Goal: Task Accomplishment & Management: Manage account settings

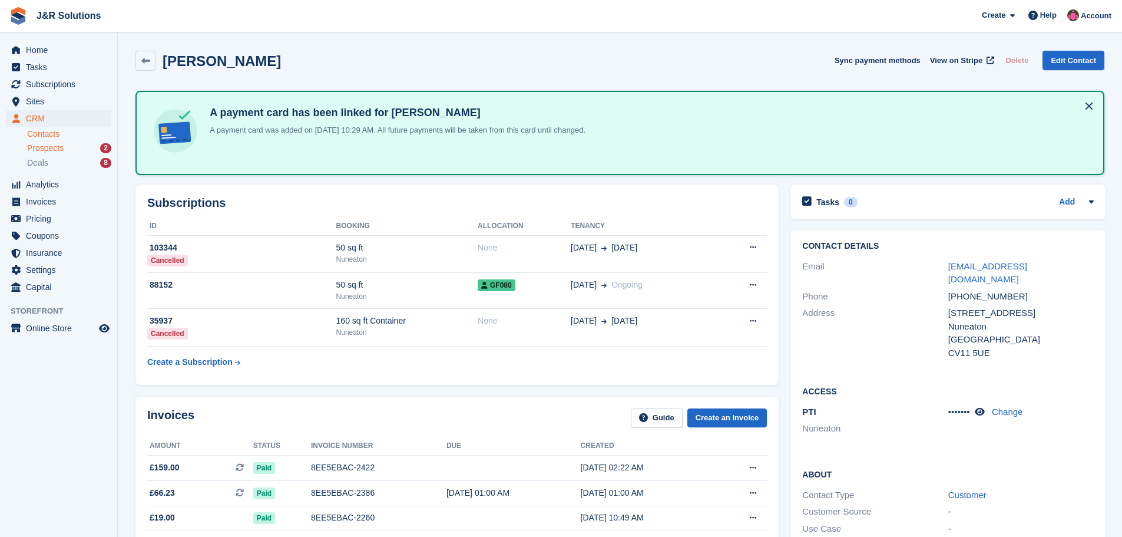
scroll to position [353, 0]
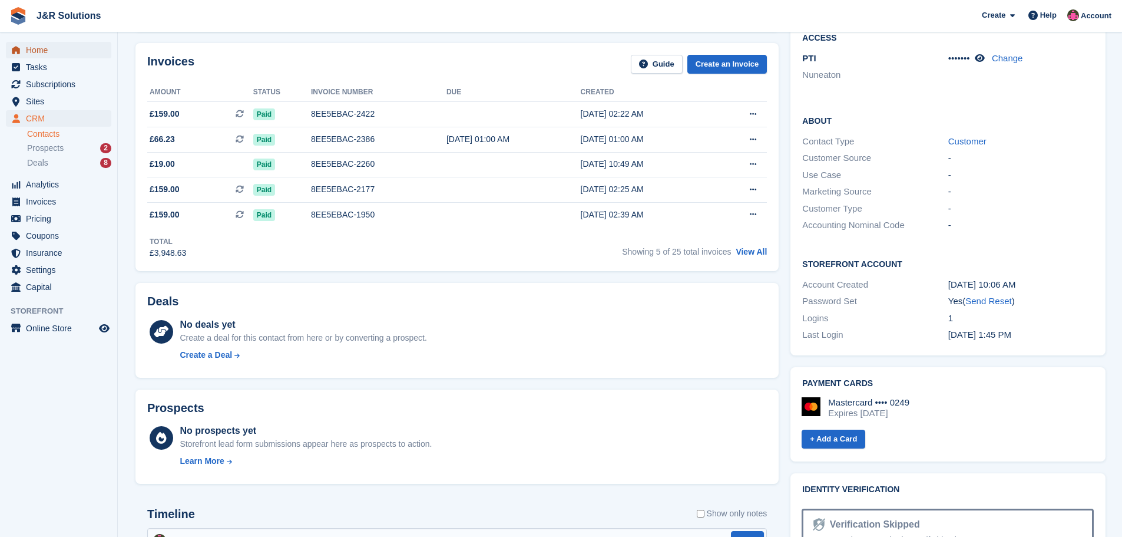
drag, startPoint x: 42, startPoint y: 44, endPoint x: 50, endPoint y: 45, distance: 7.9
click at [42, 44] on span "Home" at bounding box center [61, 50] width 71 height 16
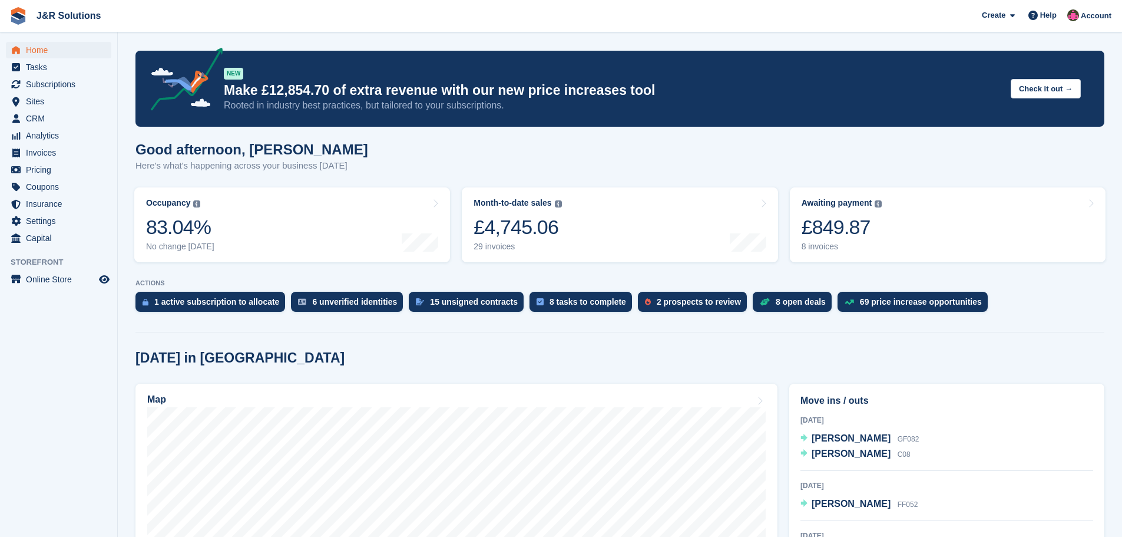
click at [812, 250] on div "8 invoices" at bounding box center [842, 247] width 81 height 10
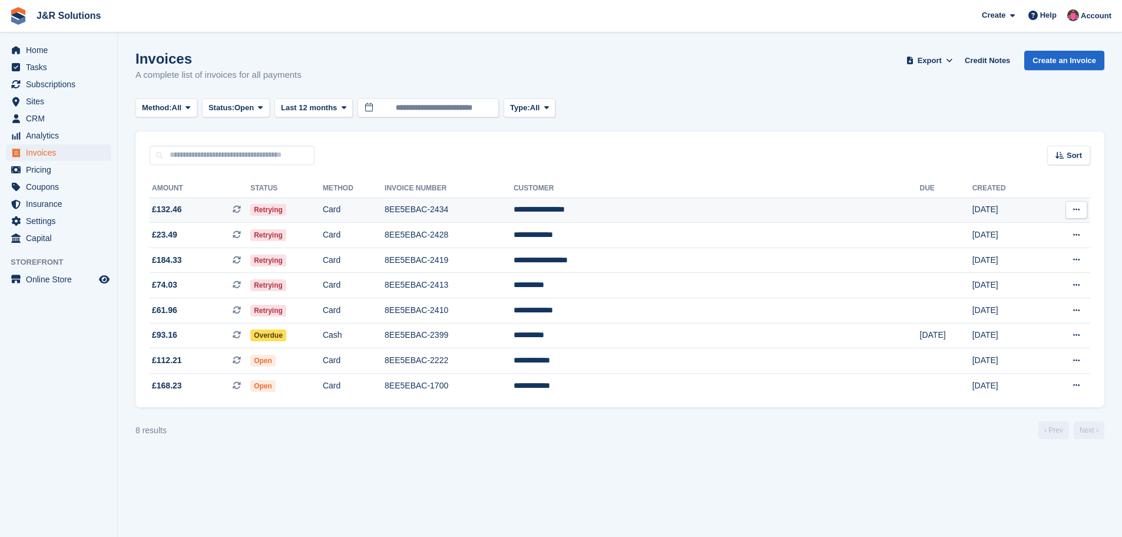
click at [726, 211] on td "**********" at bounding box center [717, 209] width 406 height 25
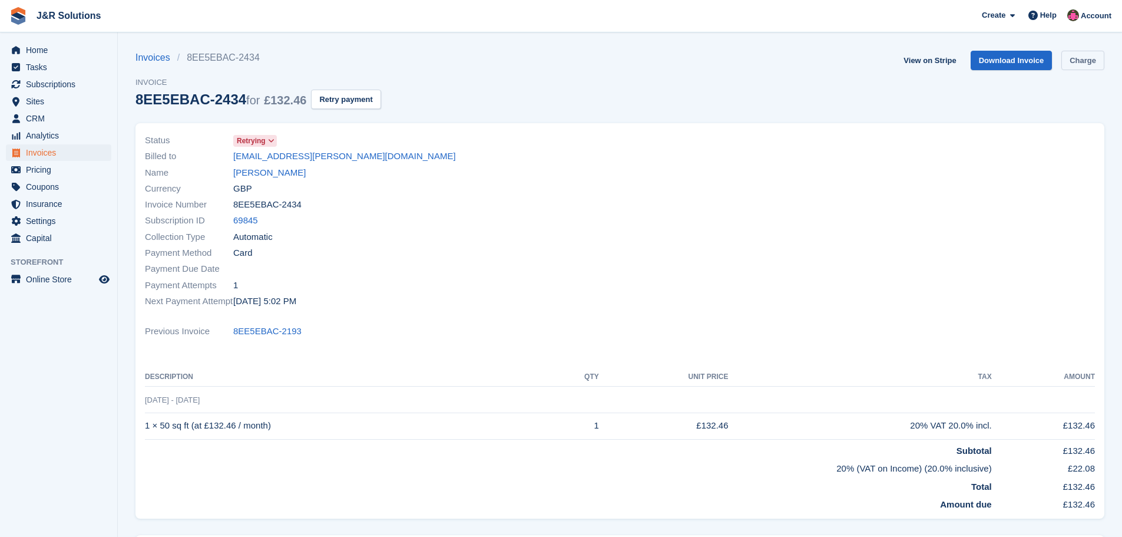
click at [1077, 63] on link "Charge" at bounding box center [1082, 60] width 43 height 19
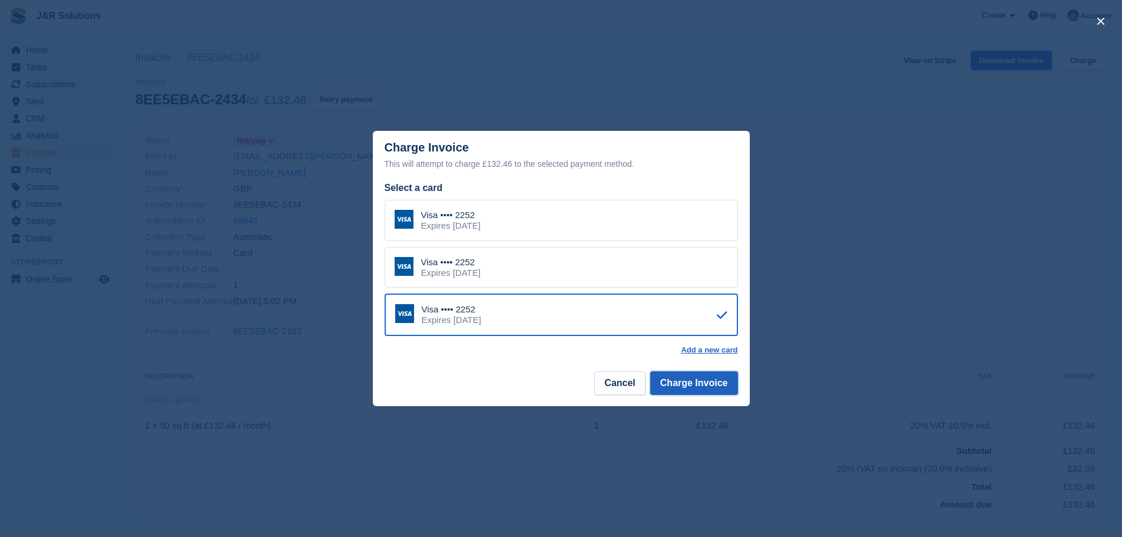
click at [699, 382] on button "Charge Invoice" at bounding box center [694, 383] width 88 height 24
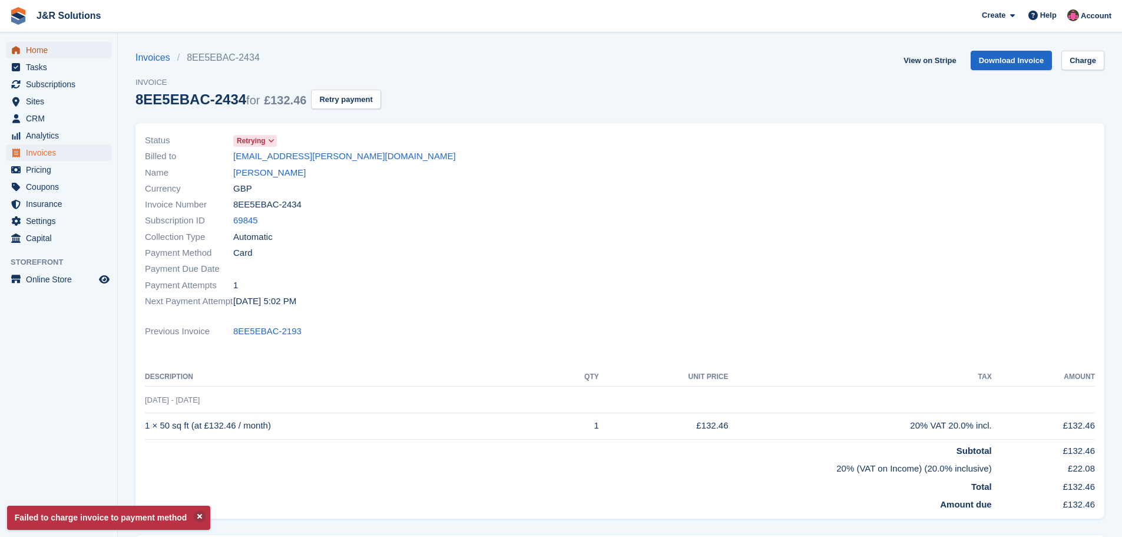
click at [49, 51] on span "Home" at bounding box center [61, 50] width 71 height 16
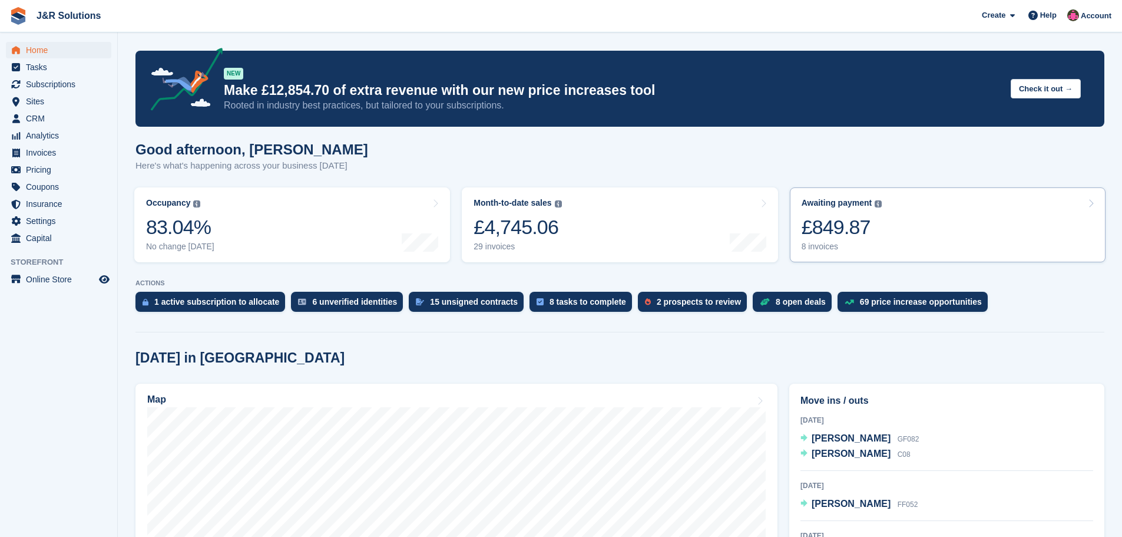
click at [826, 243] on div "8 invoices" at bounding box center [842, 247] width 81 height 10
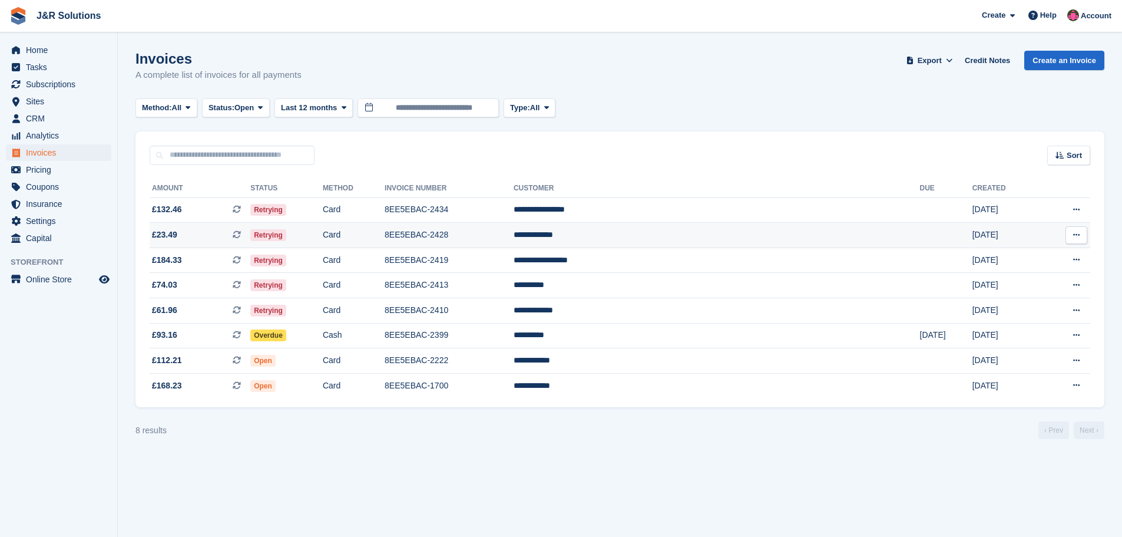
click at [323, 233] on td "Retrying" at bounding box center [286, 235] width 72 height 25
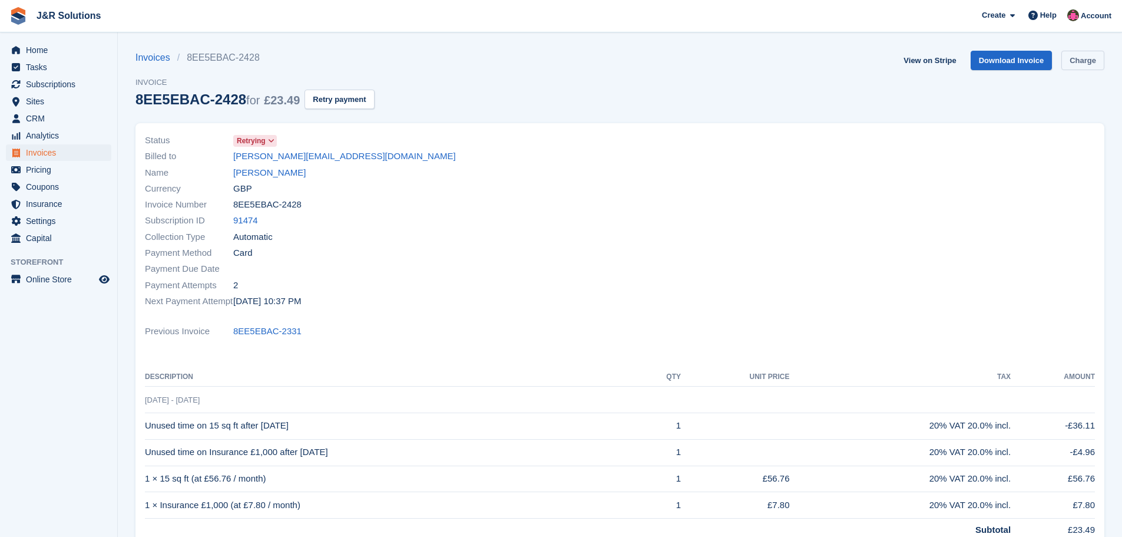
click at [1094, 55] on link "Charge" at bounding box center [1082, 60] width 43 height 19
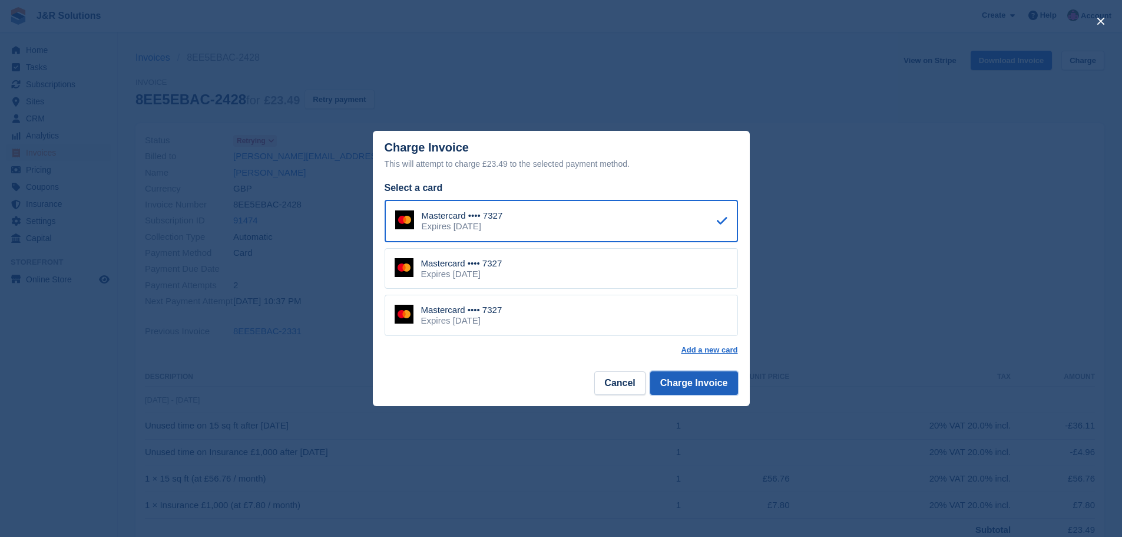
click at [672, 383] on button "Charge Invoice" at bounding box center [694, 383] width 88 height 24
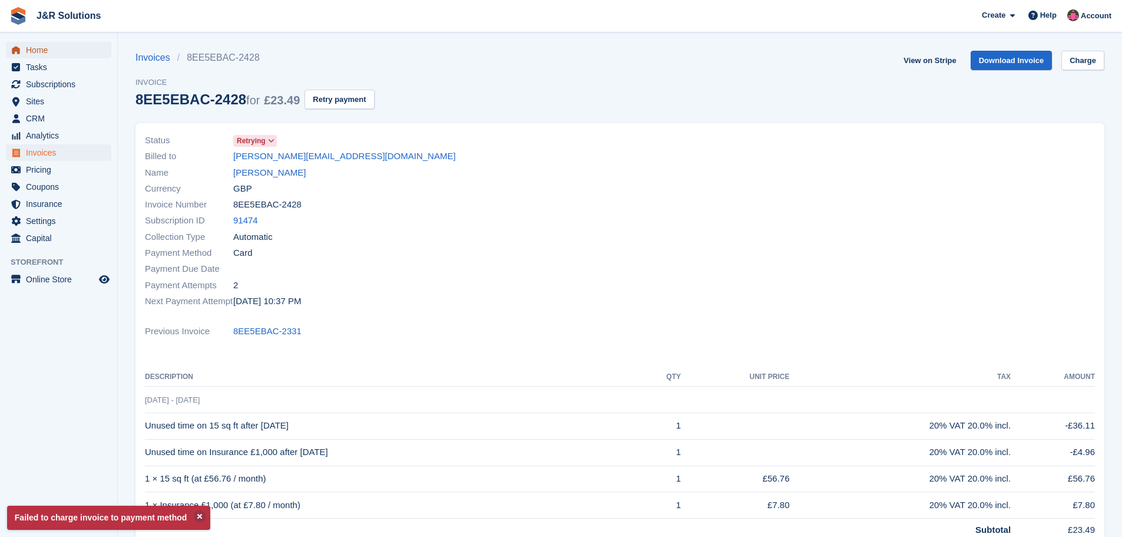
click at [38, 50] on span "Home" at bounding box center [61, 50] width 71 height 16
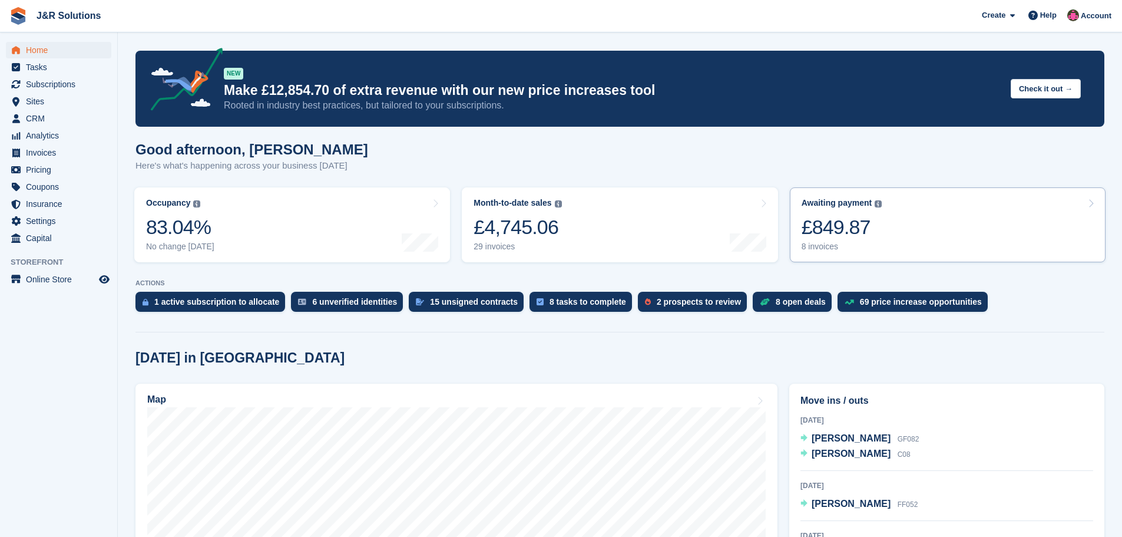
click at [821, 244] on div "8 invoices" at bounding box center [842, 247] width 81 height 10
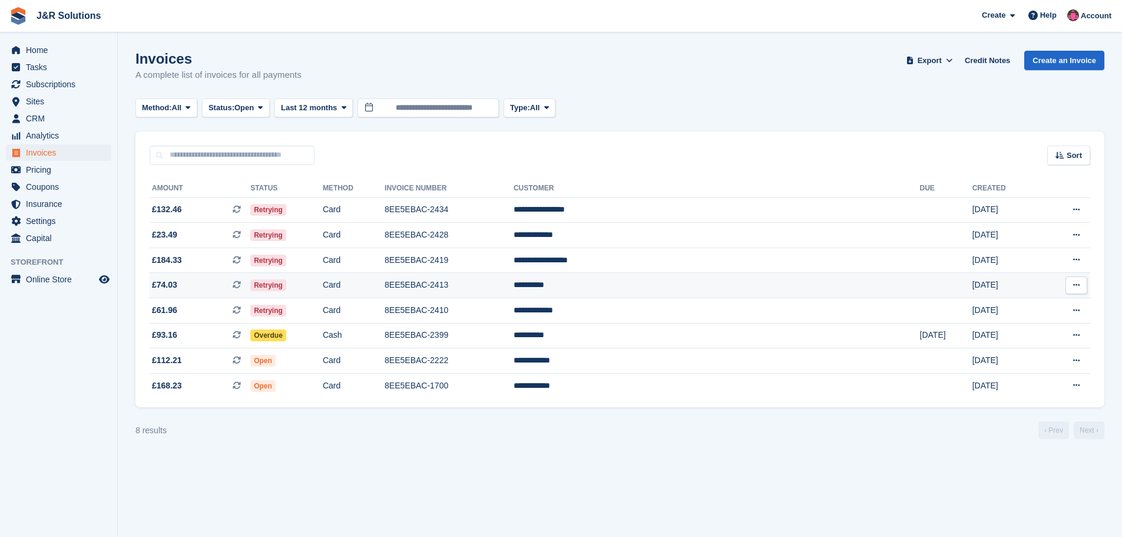
click at [514, 285] on td "8EE5EBAC-2413" at bounding box center [449, 285] width 129 height 25
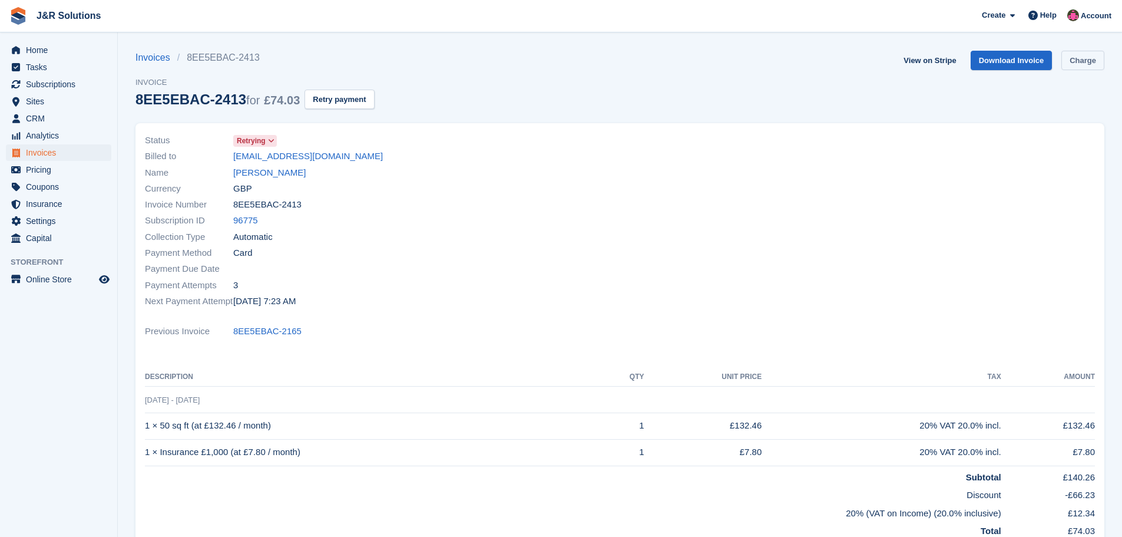
click at [1080, 55] on link "Charge" at bounding box center [1082, 60] width 43 height 19
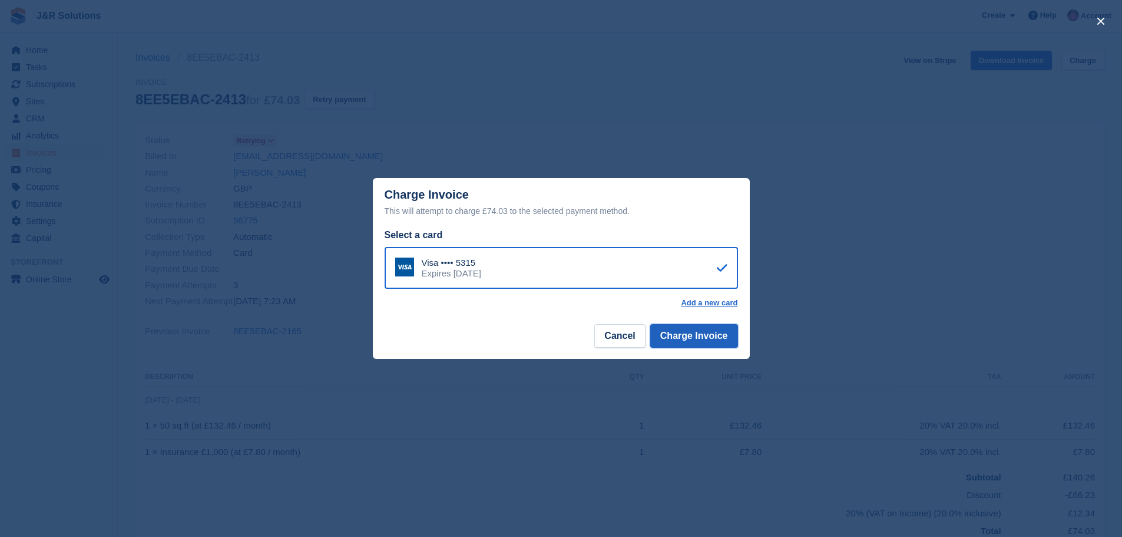
drag, startPoint x: 695, startPoint y: 336, endPoint x: 926, endPoint y: 290, distance: 235.4
click at [696, 336] on button "Charge Invoice" at bounding box center [694, 336] width 88 height 24
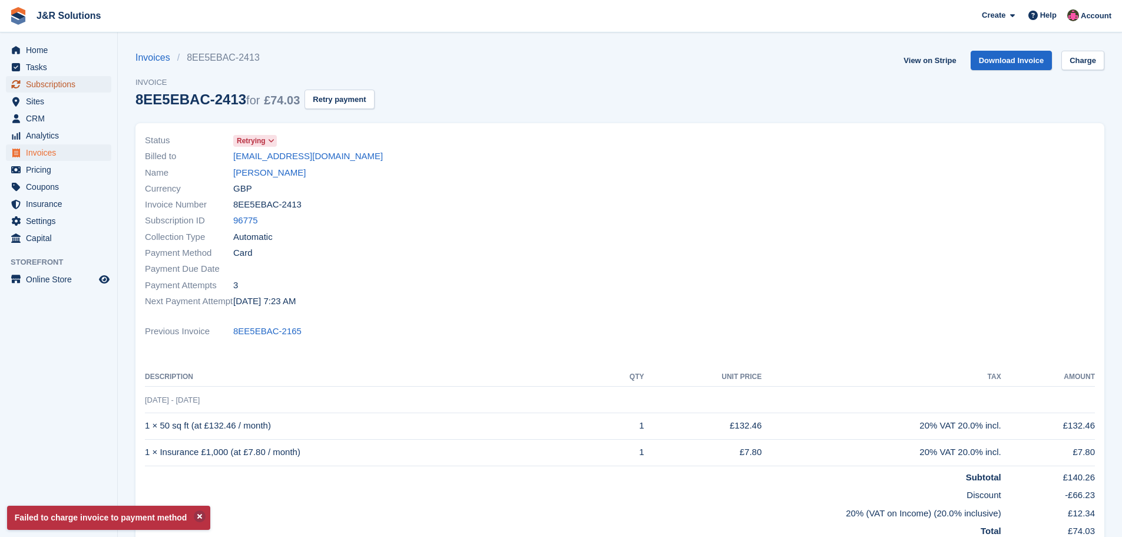
click at [59, 84] on span "Subscriptions" at bounding box center [61, 84] width 71 height 16
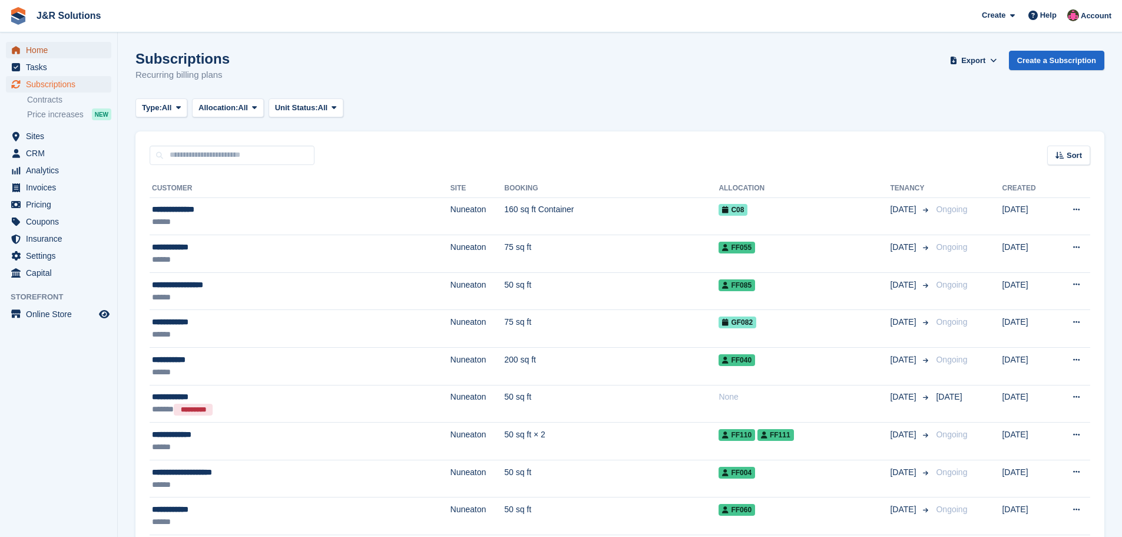
click at [40, 46] on span "Home" at bounding box center [61, 50] width 71 height 16
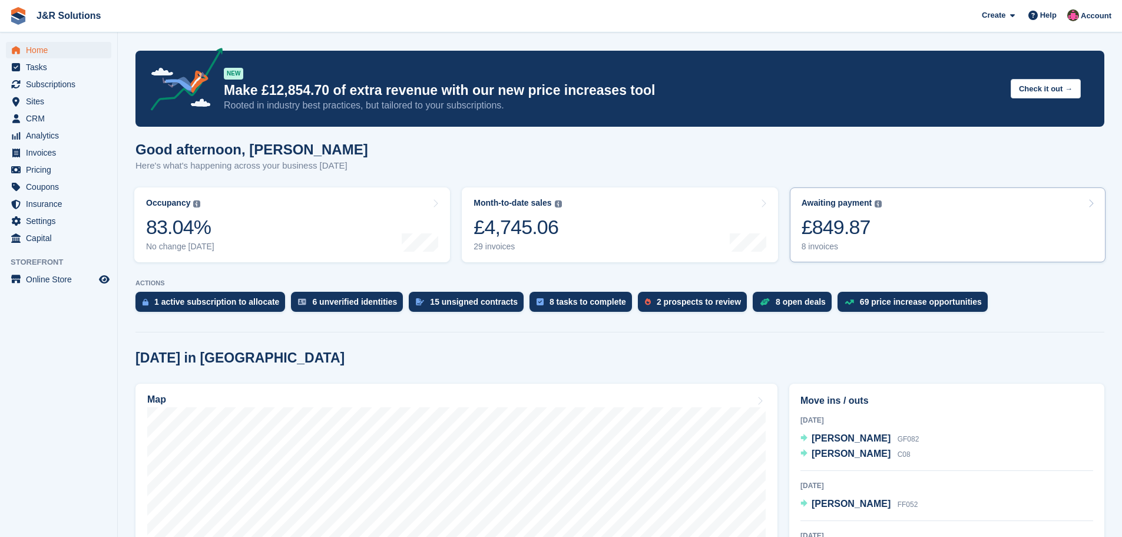
click at [813, 244] on div "8 invoices" at bounding box center [842, 247] width 81 height 10
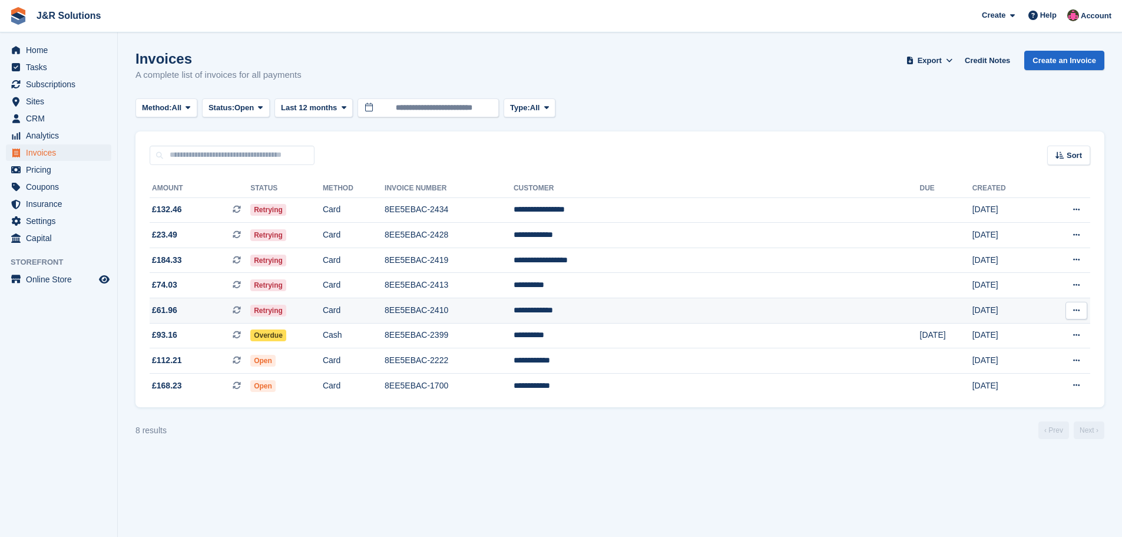
click at [674, 306] on td "**********" at bounding box center [717, 310] width 406 height 25
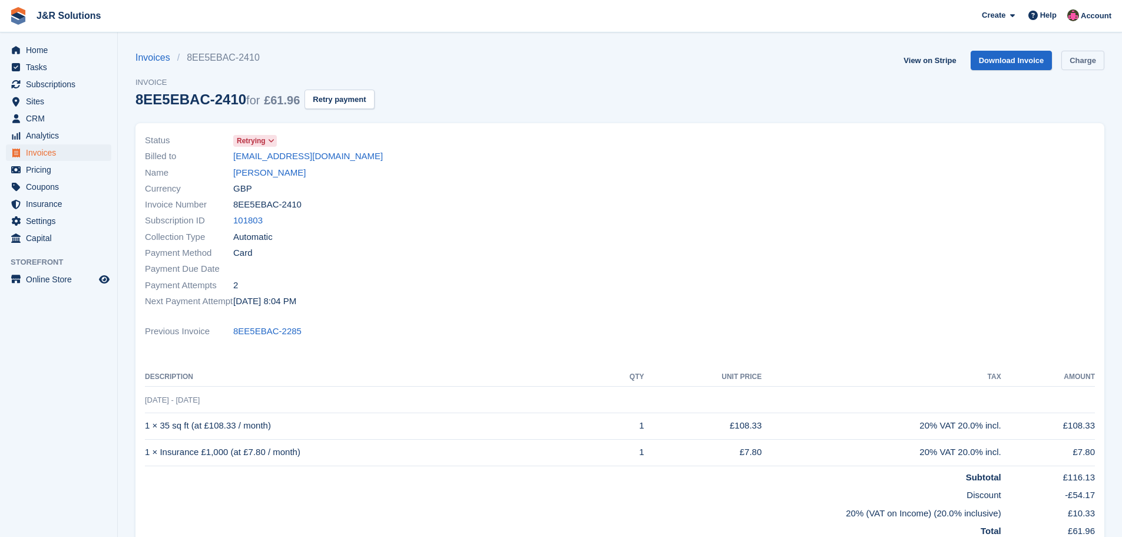
click at [1093, 58] on link "Charge" at bounding box center [1082, 60] width 43 height 19
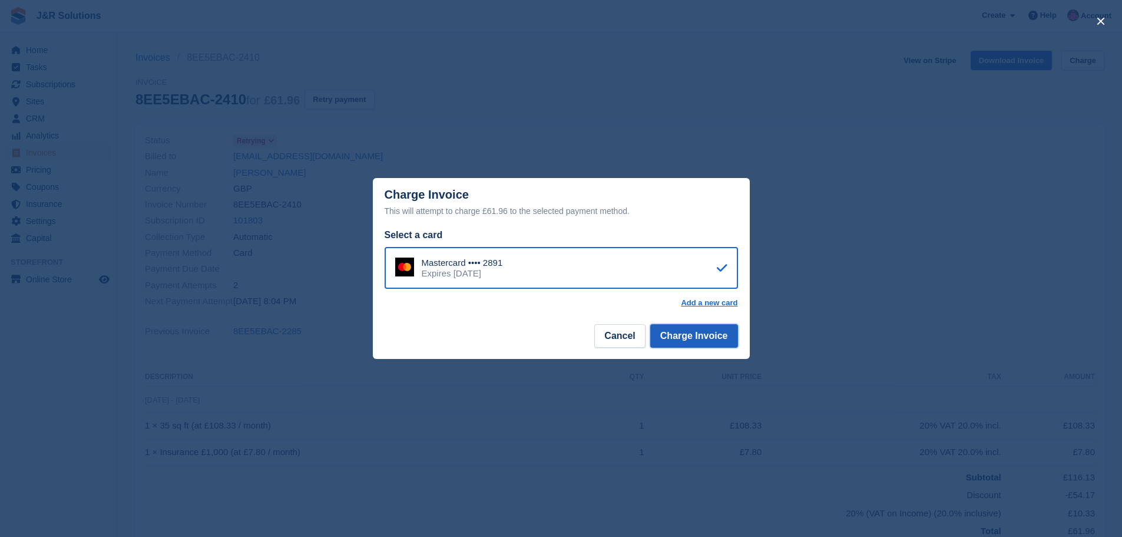
click at [688, 340] on button "Charge Invoice" at bounding box center [694, 336] width 88 height 24
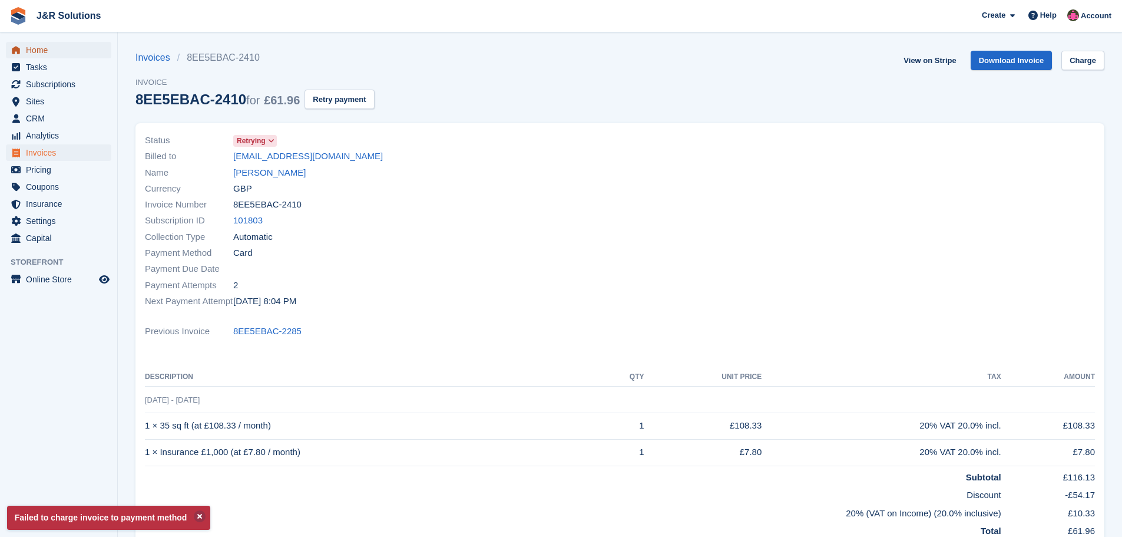
click at [23, 46] on link "Home" at bounding box center [58, 50] width 105 height 16
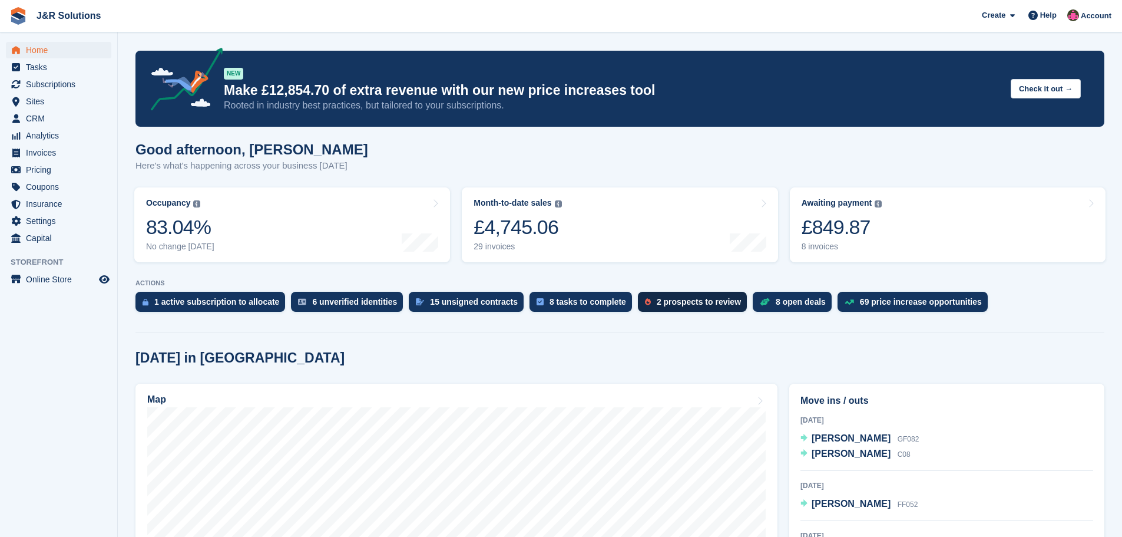
click at [674, 299] on div "2 prospects to review" at bounding box center [699, 301] width 84 height 9
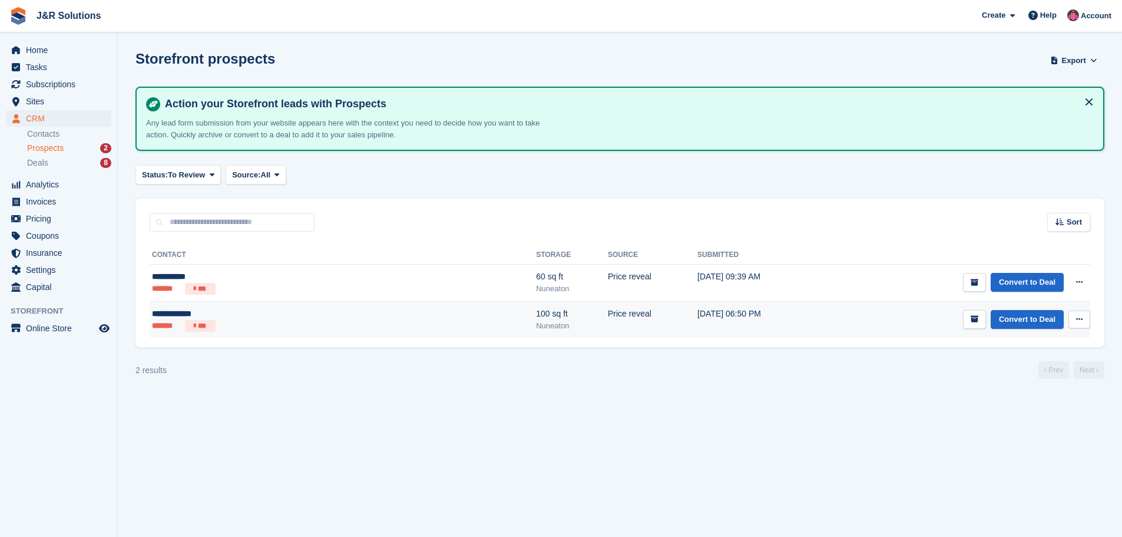
click at [608, 319] on td "Price reveal" at bounding box center [653, 319] width 90 height 37
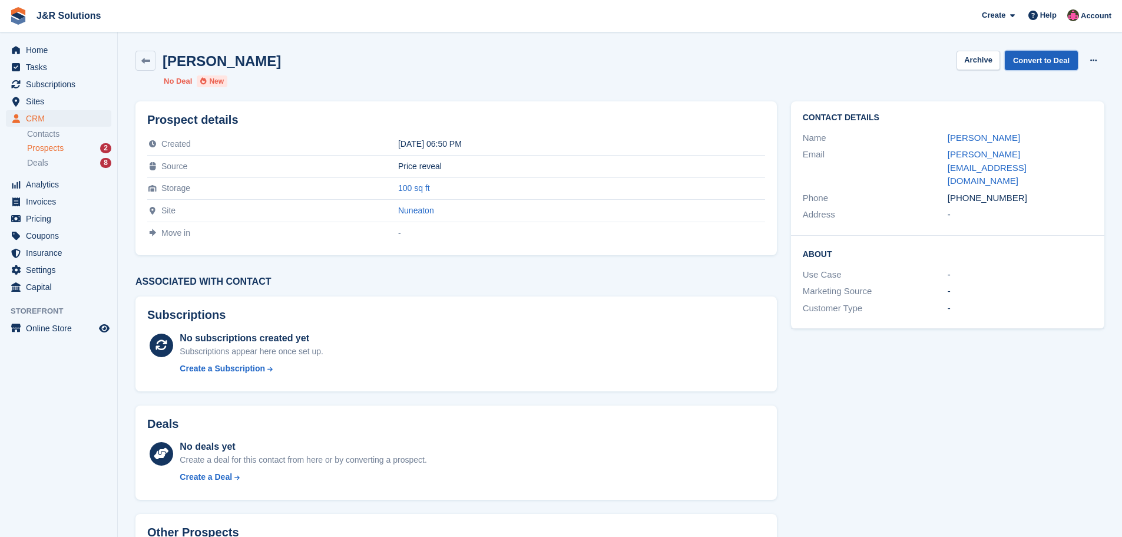
click at [1049, 60] on link "Convert to Deal" at bounding box center [1041, 60] width 73 height 19
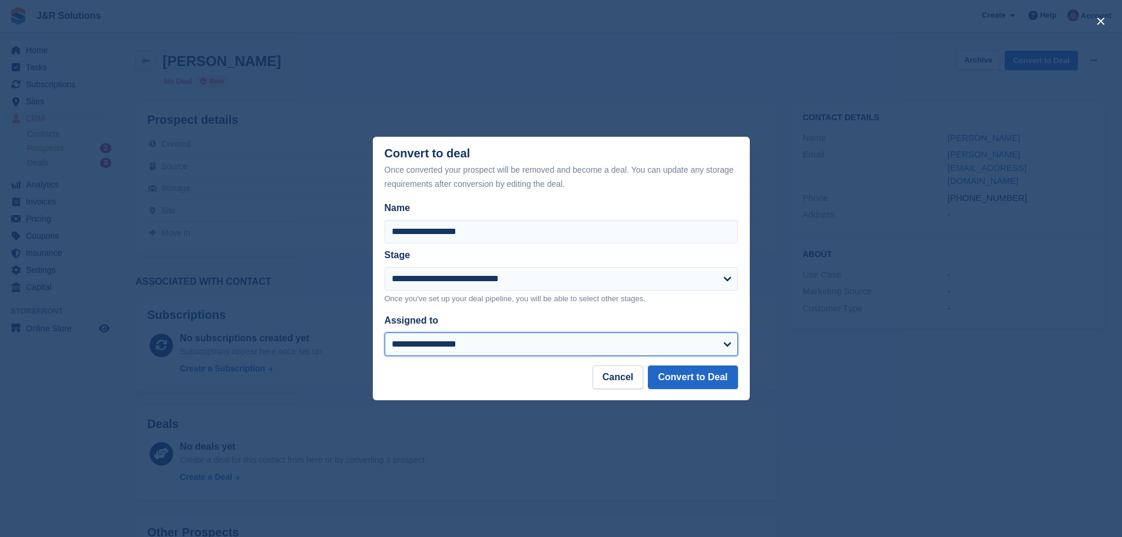
click at [718, 348] on select "**********" at bounding box center [561, 344] width 353 height 24
select select "****"
click at [385, 333] on select "**********" at bounding box center [561, 344] width 353 height 24
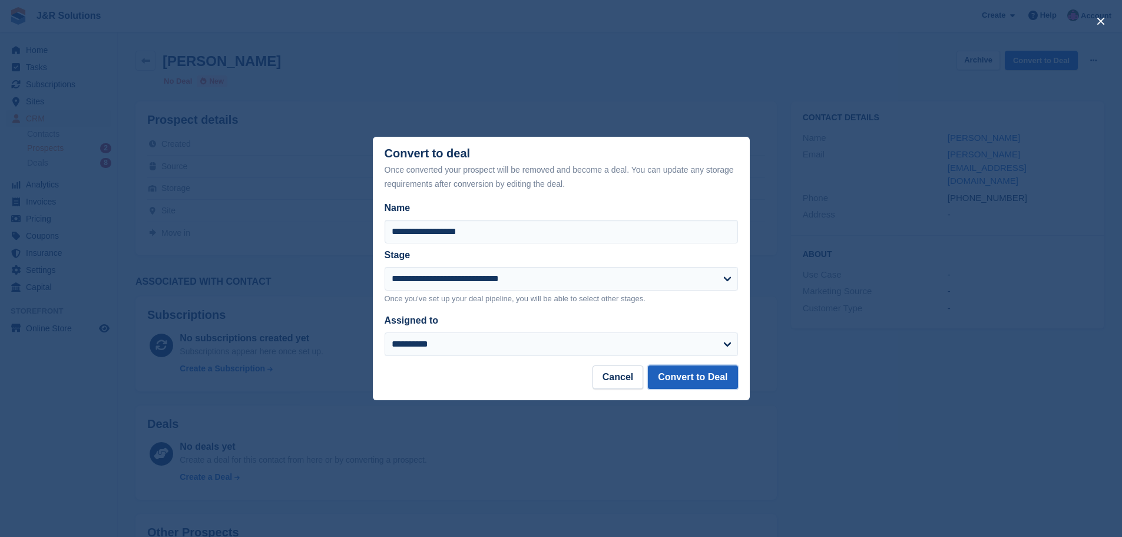
click at [696, 372] on button "Convert to Deal" at bounding box center [693, 377] width 90 height 24
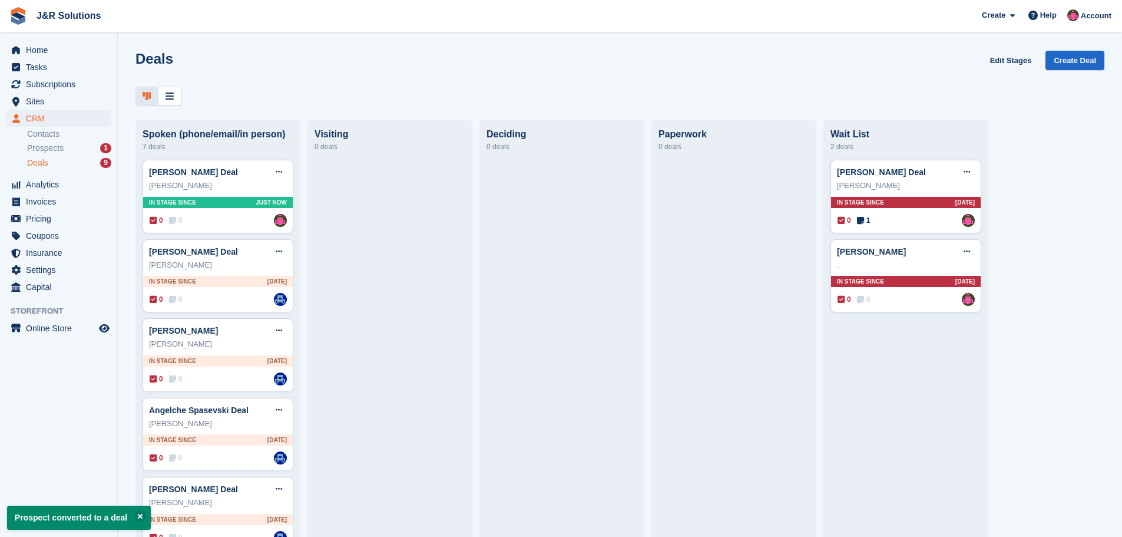
click at [77, 141] on li "Prospects 1" at bounding box center [72, 148] width 90 height 14
click at [67, 151] on div "Prospects 1" at bounding box center [69, 148] width 84 height 11
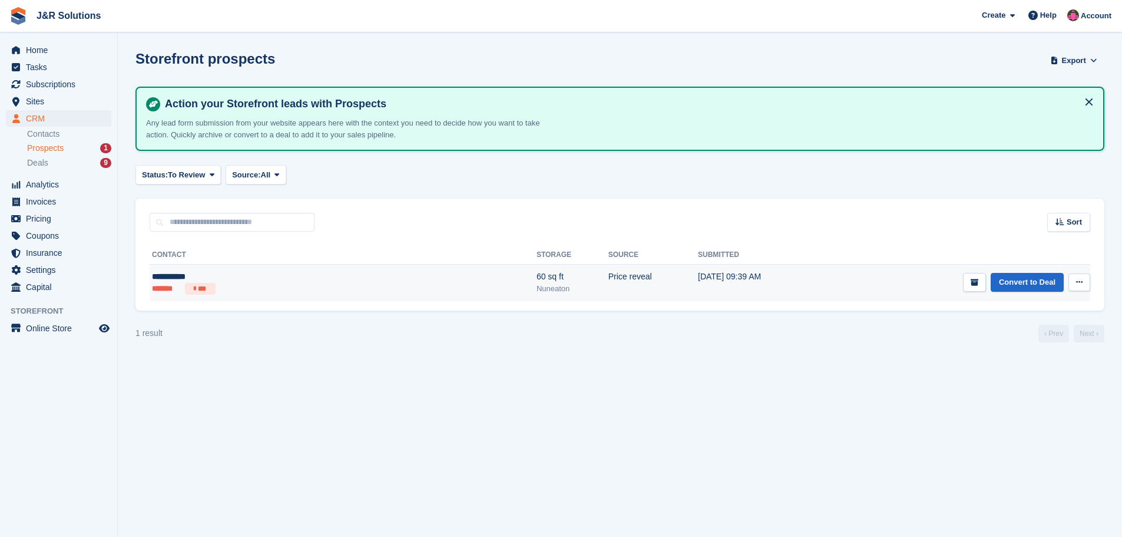
click at [308, 272] on div "**********" at bounding box center [245, 276] width 186 height 12
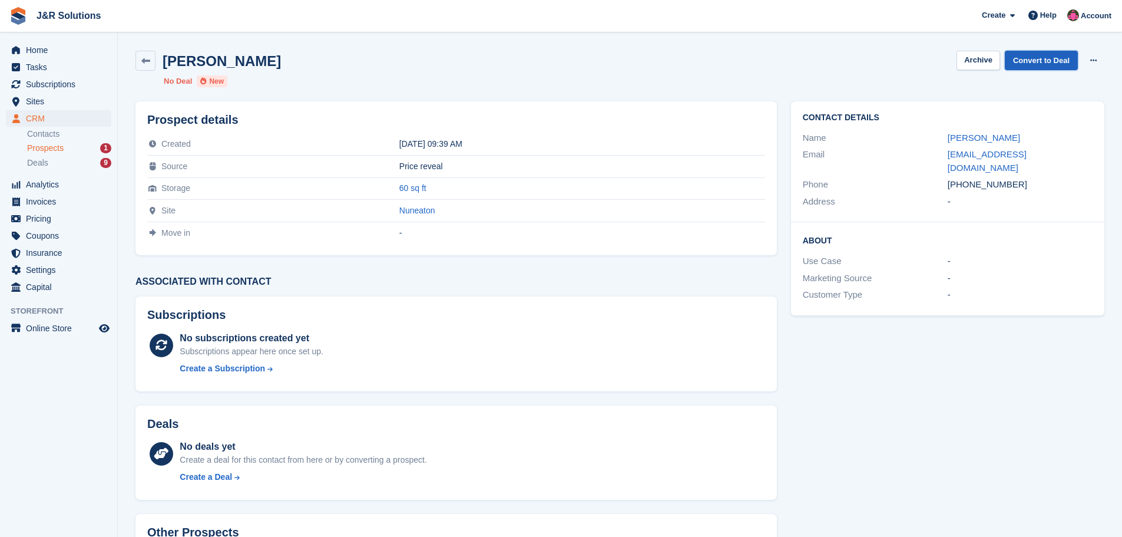
click at [1037, 60] on link "Convert to Deal" at bounding box center [1041, 60] width 73 height 19
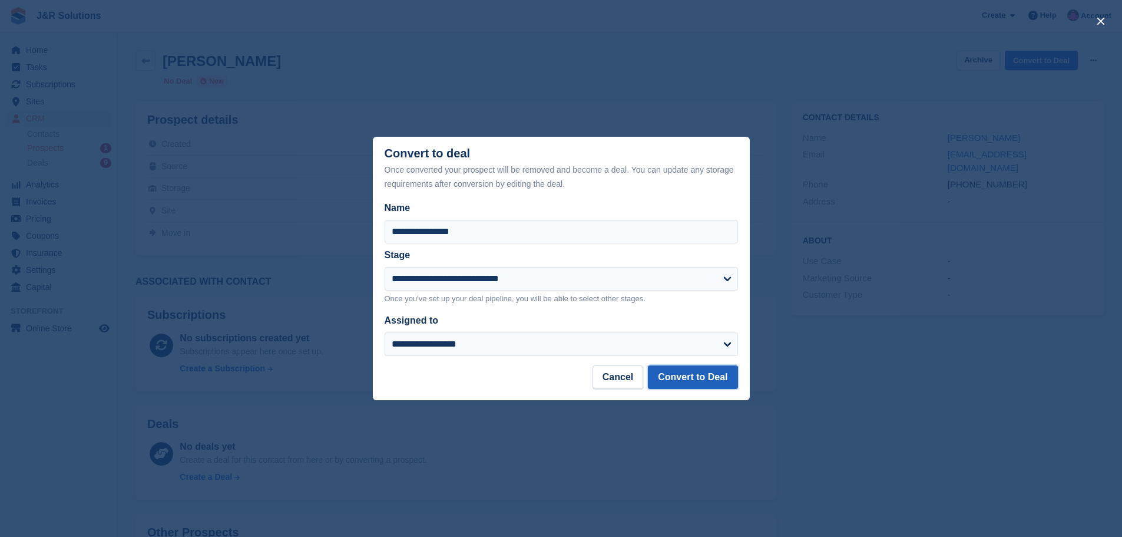
click at [690, 383] on button "Convert to Deal" at bounding box center [693, 377] width 90 height 24
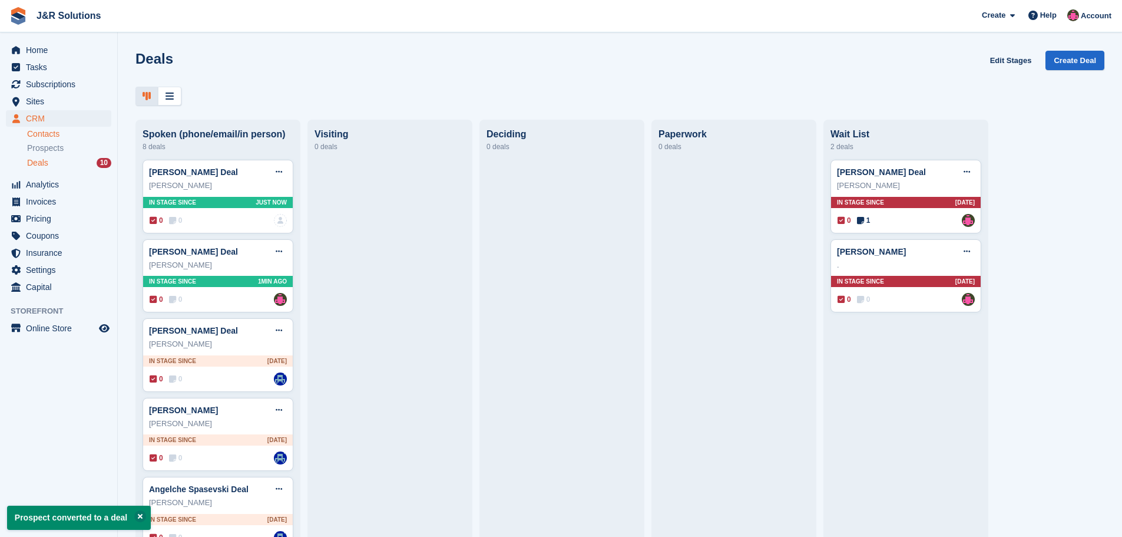
click at [44, 131] on link "Contacts" at bounding box center [69, 133] width 84 height 11
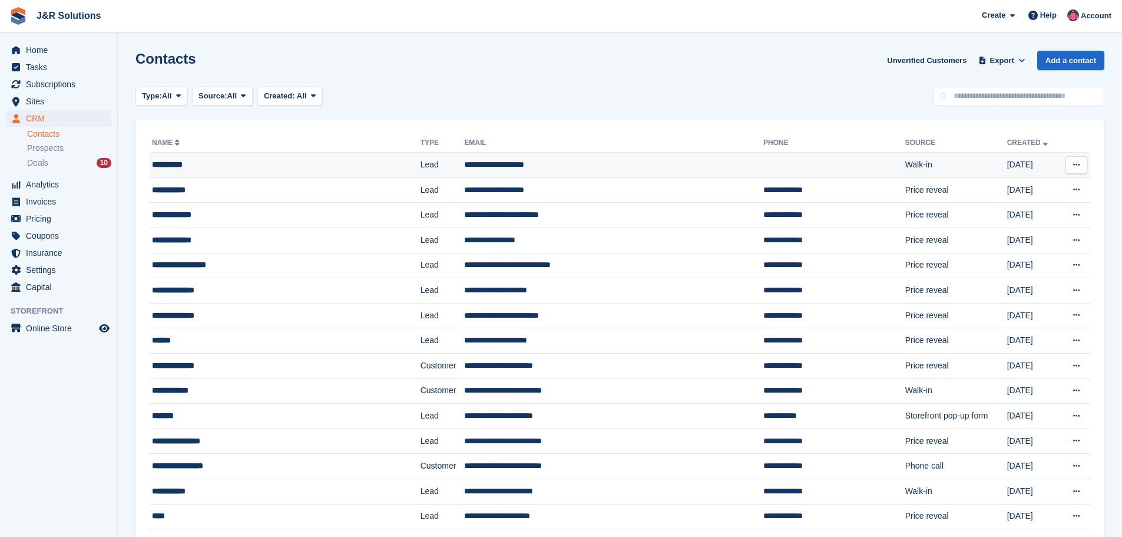
click at [427, 171] on td "Lead" at bounding box center [443, 165] width 44 height 25
